Goal: Task Accomplishment & Management: Manage account settings

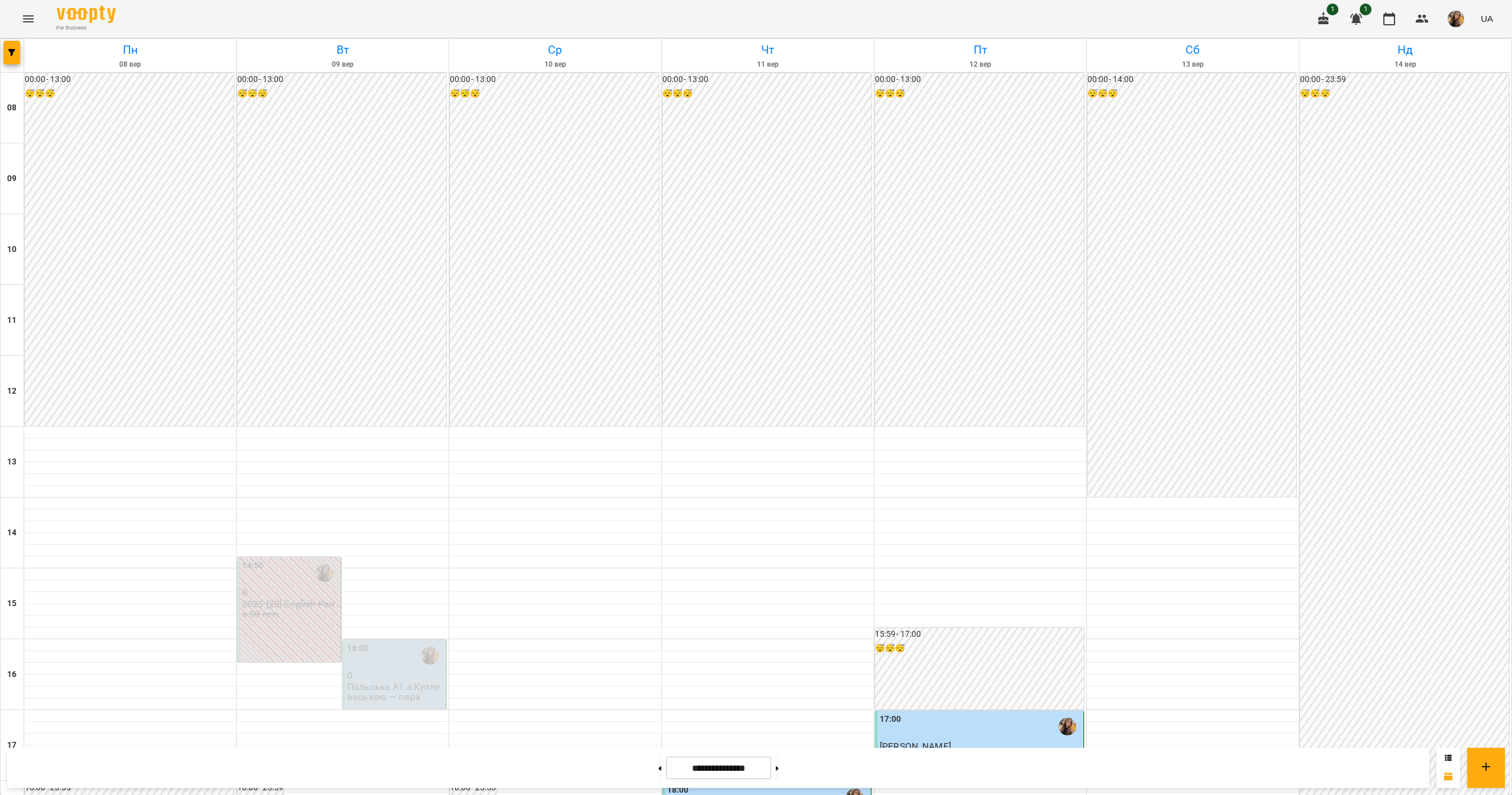
scroll to position [393, 0]
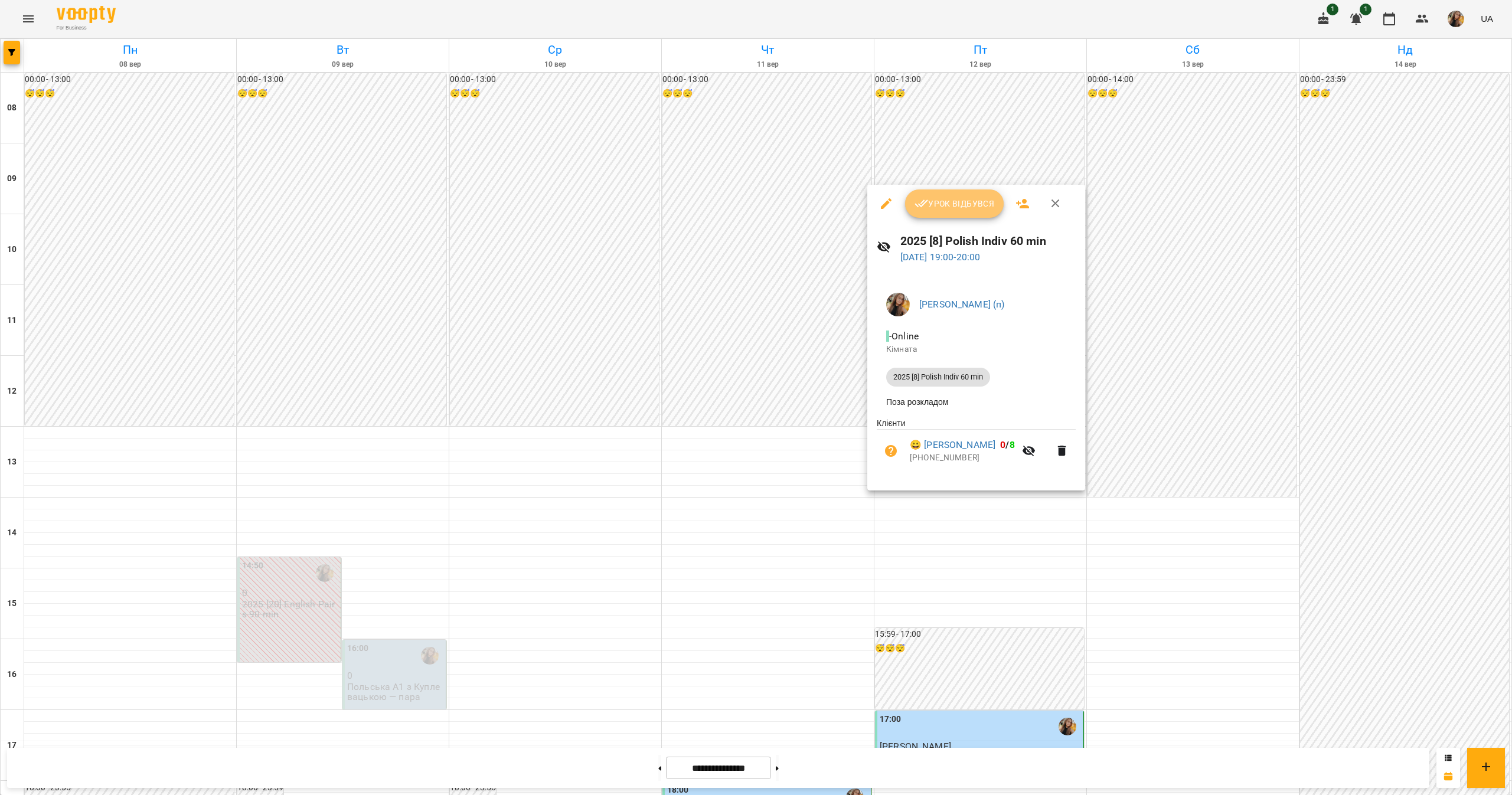
click at [972, 206] on span "Урок відбувся" at bounding box center [955, 203] width 80 height 14
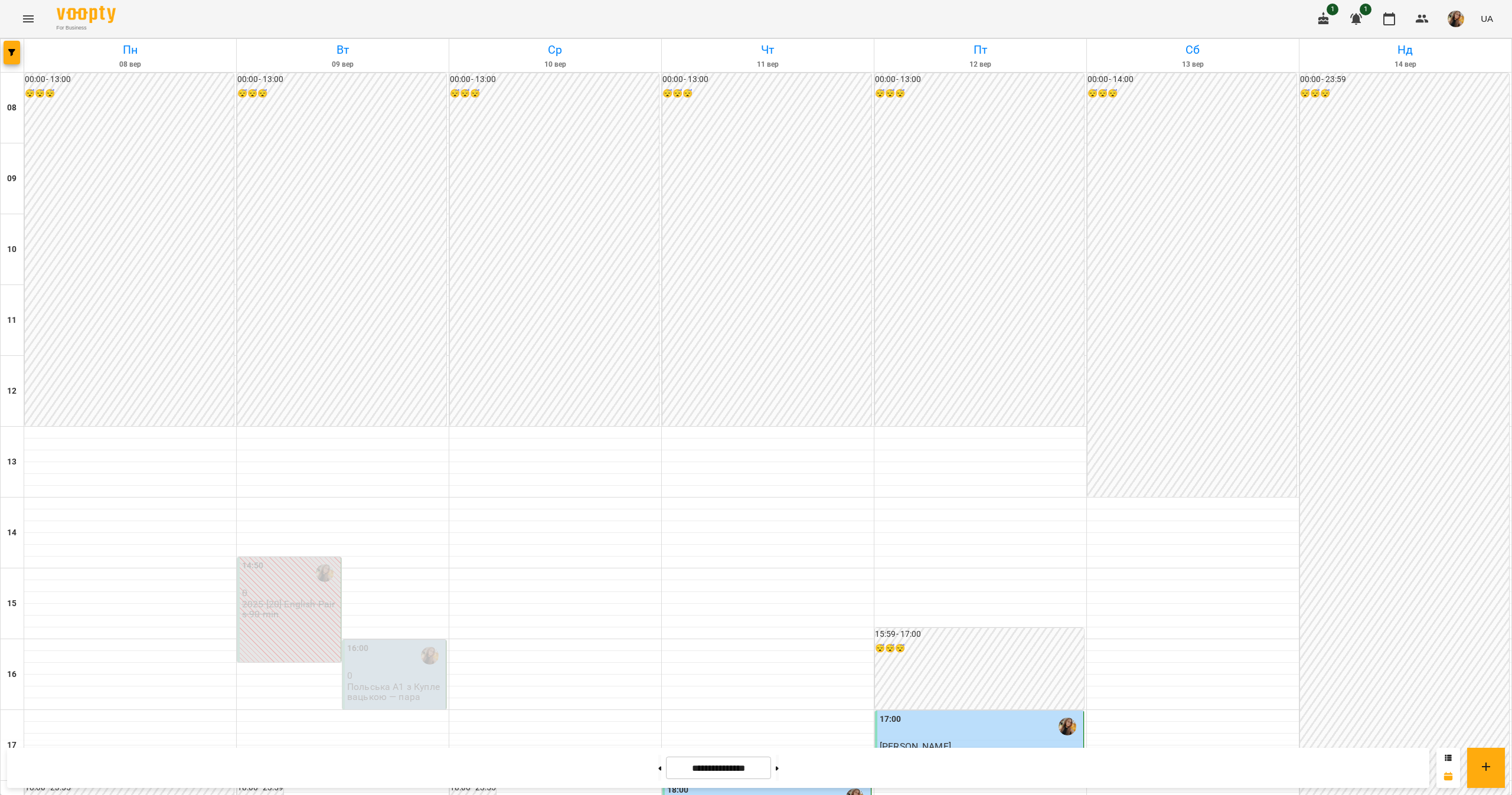
scroll to position [393, 0]
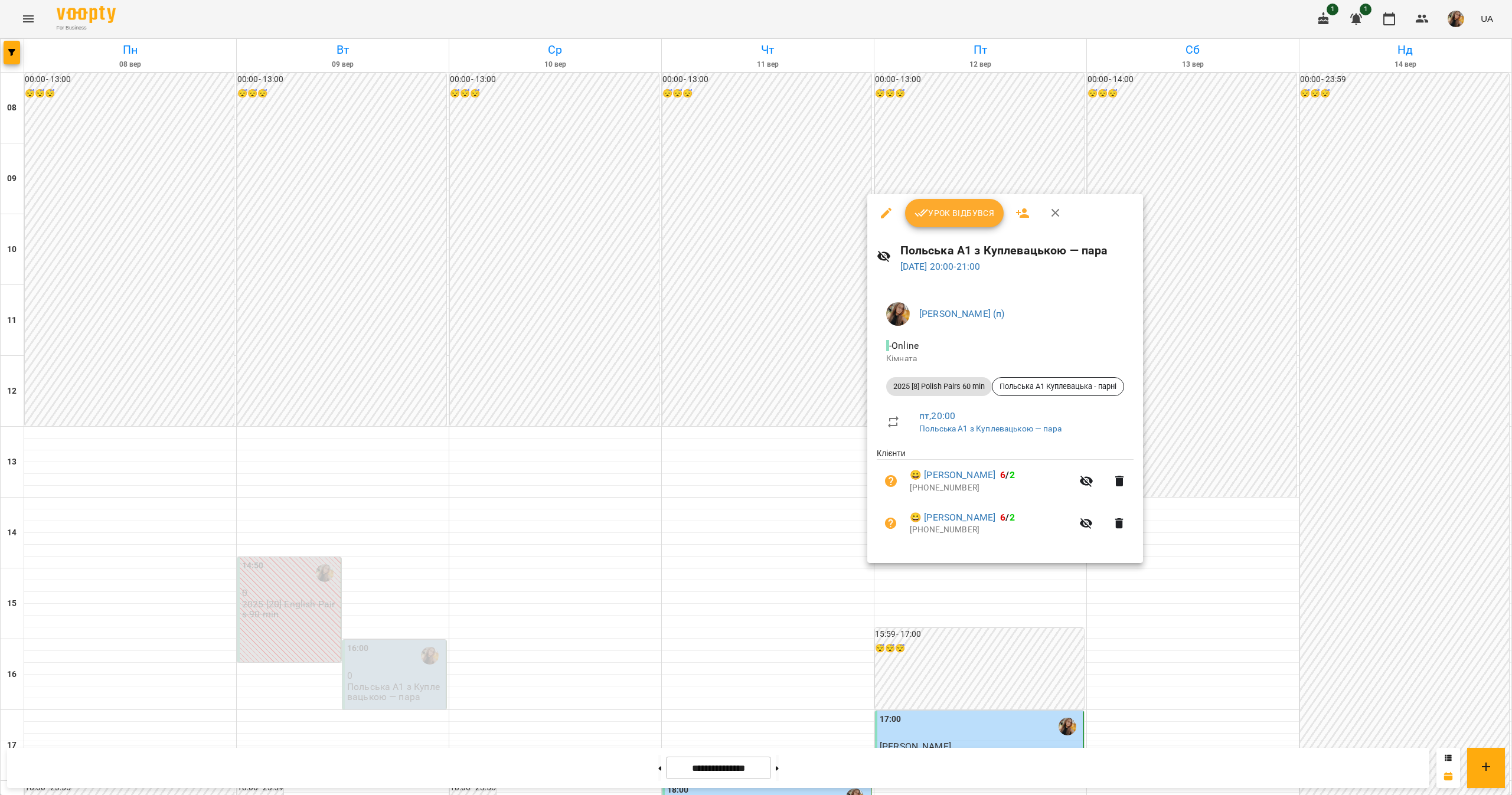
click at [945, 211] on span "Урок відбувся" at bounding box center [955, 212] width 80 height 14
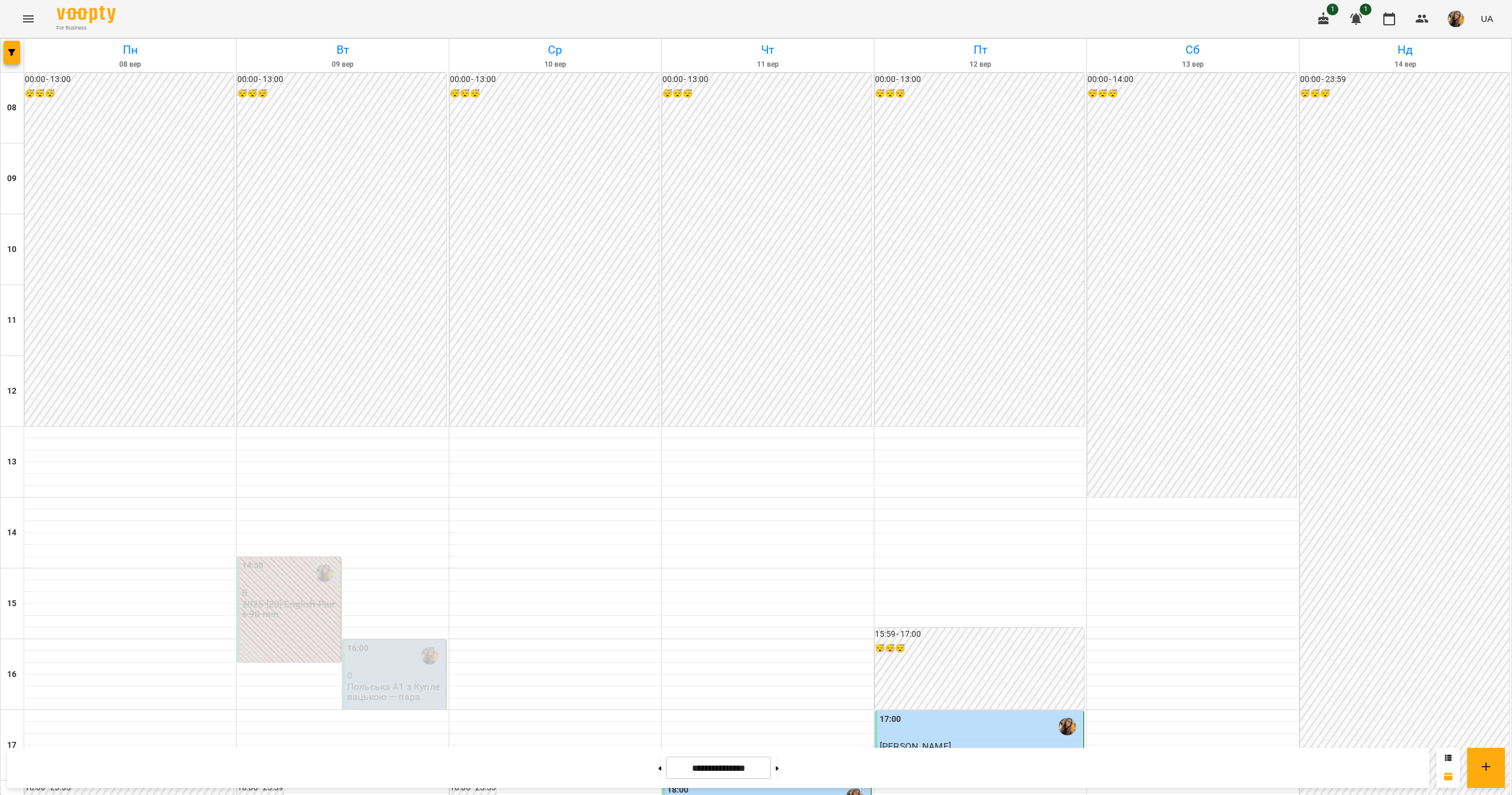
scroll to position [393, 0]
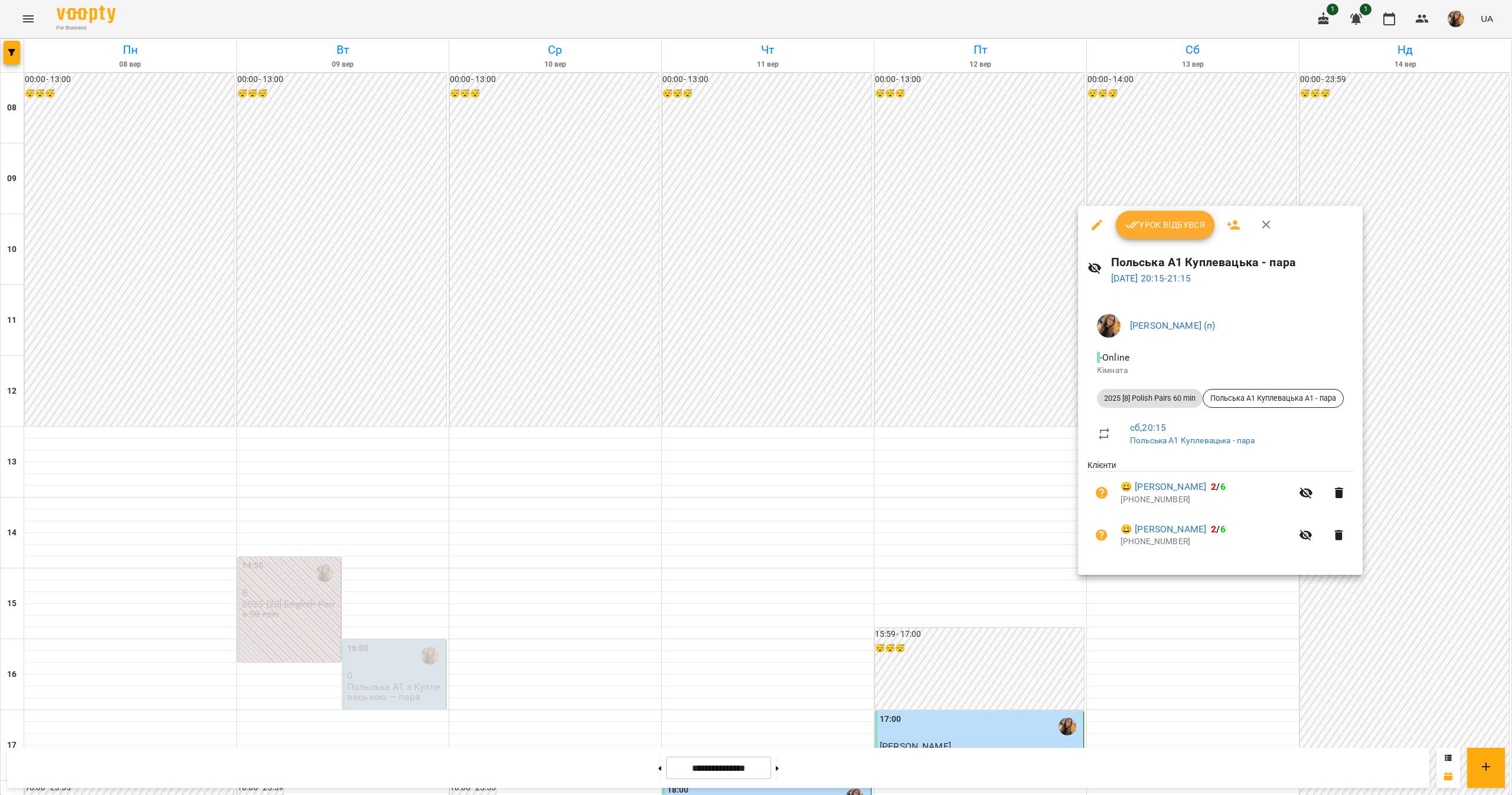
click at [1360, 630] on div at bounding box center [756, 397] width 1512 height 795
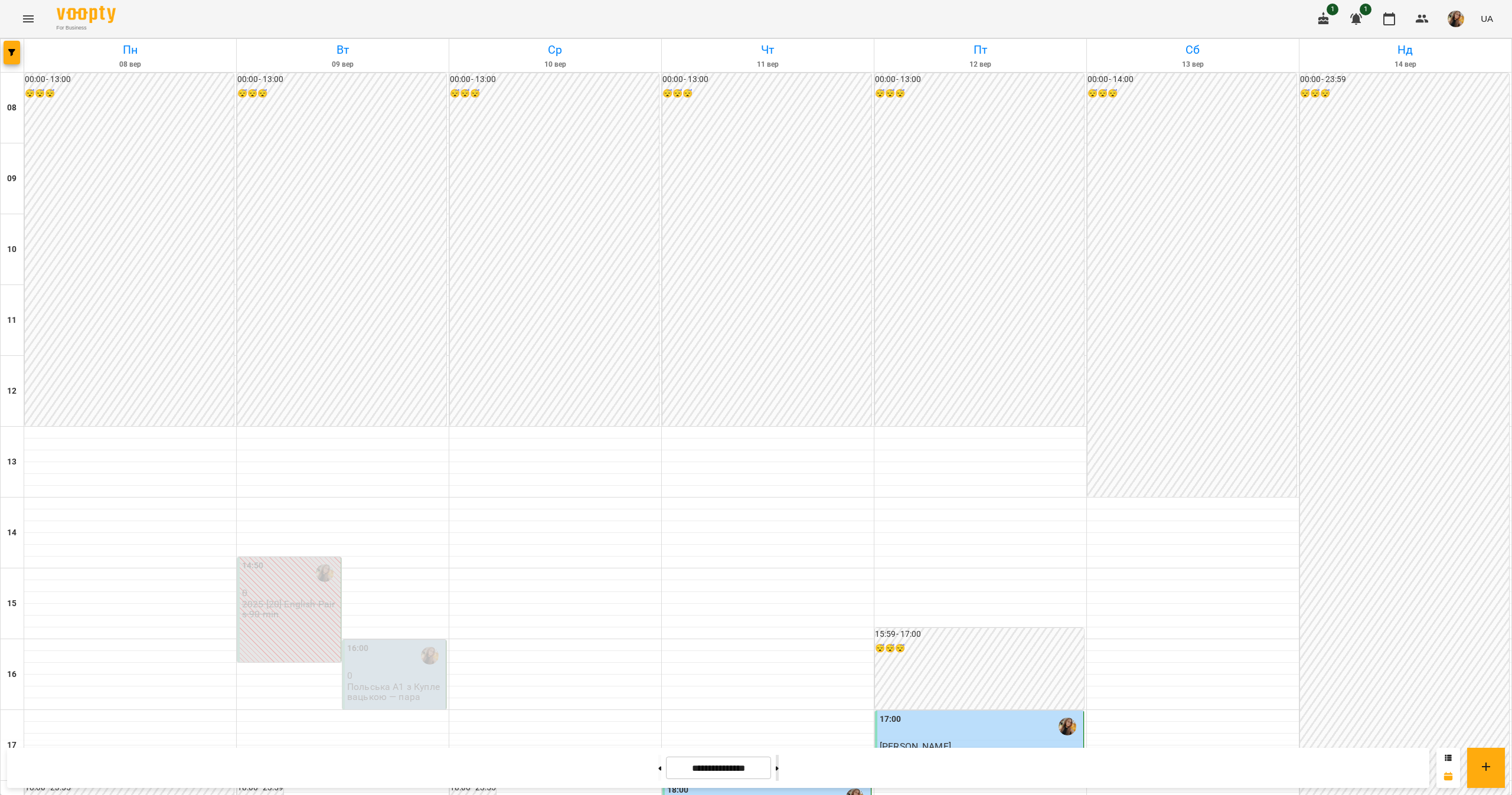
click at [779, 762] on button at bounding box center [778, 767] width 3 height 26
type input "**********"
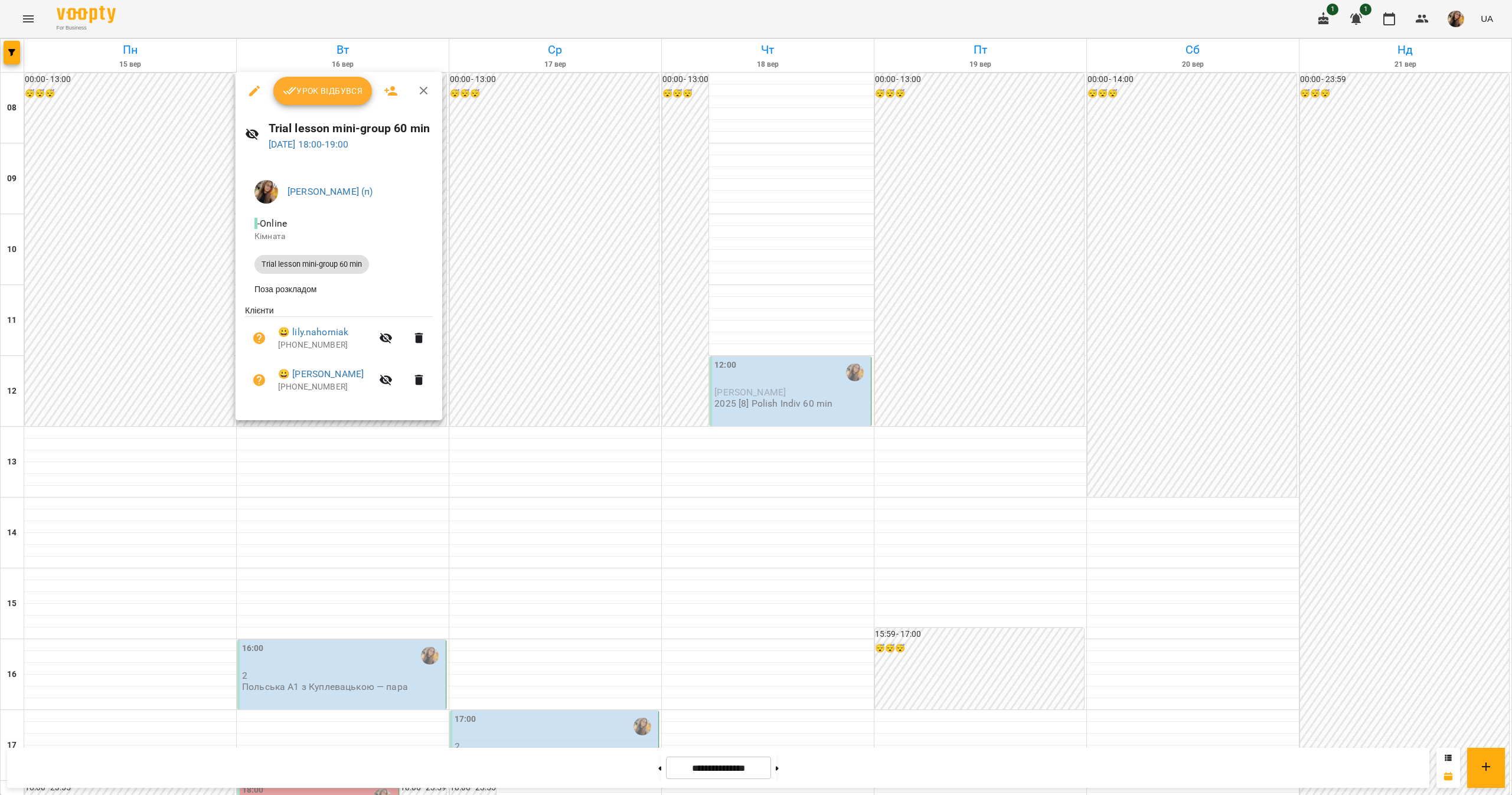
click at [151, 447] on div at bounding box center [756, 397] width 1512 height 795
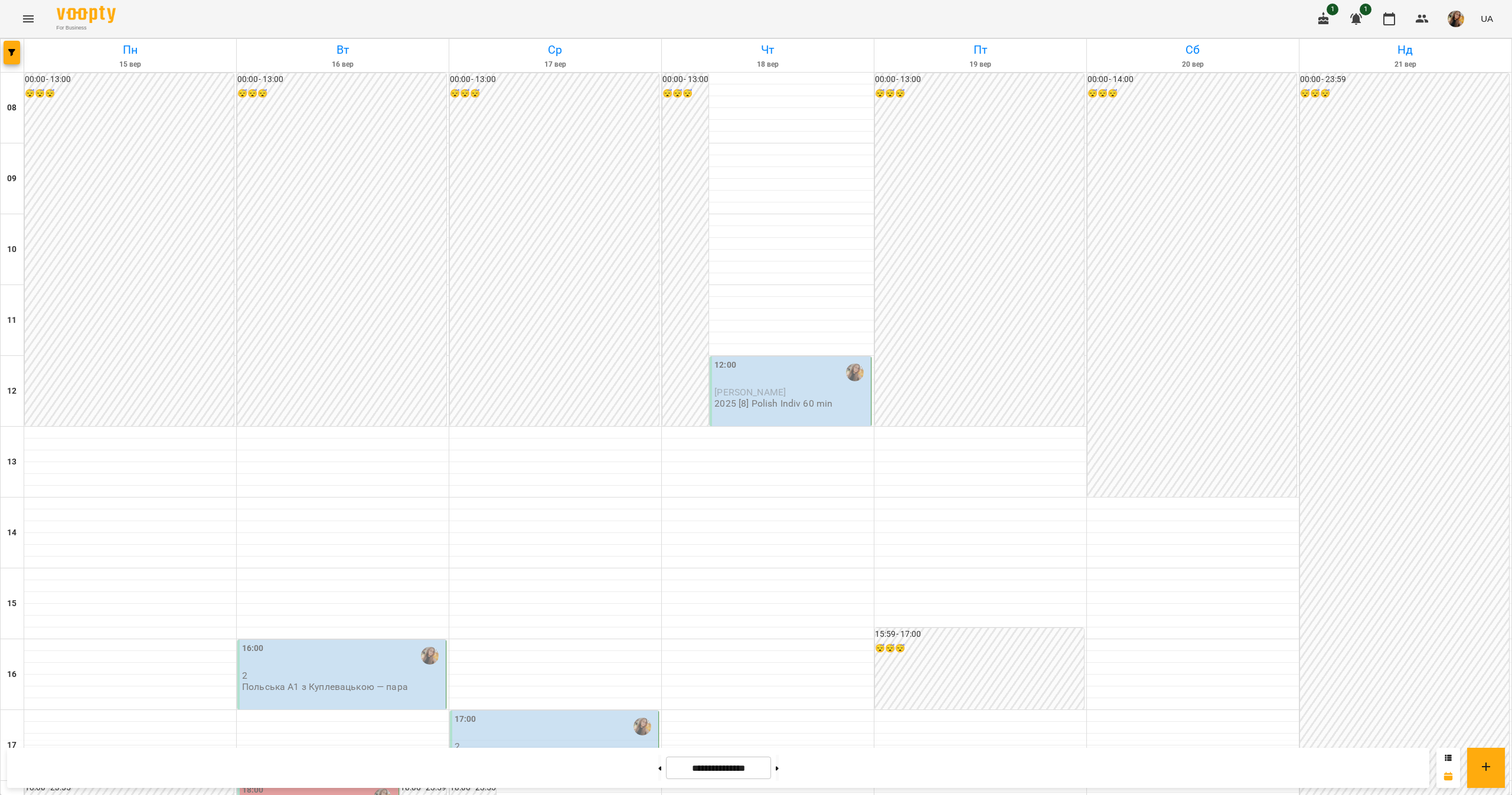
scroll to position [0, 0]
